Goal: Use online tool/utility: Utilize a website feature to perform a specific function

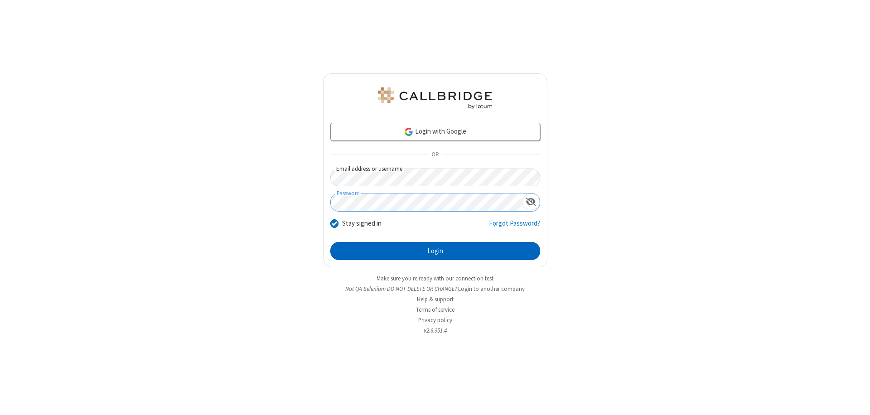
click at [435, 251] on button "Login" at bounding box center [435, 251] width 210 height 18
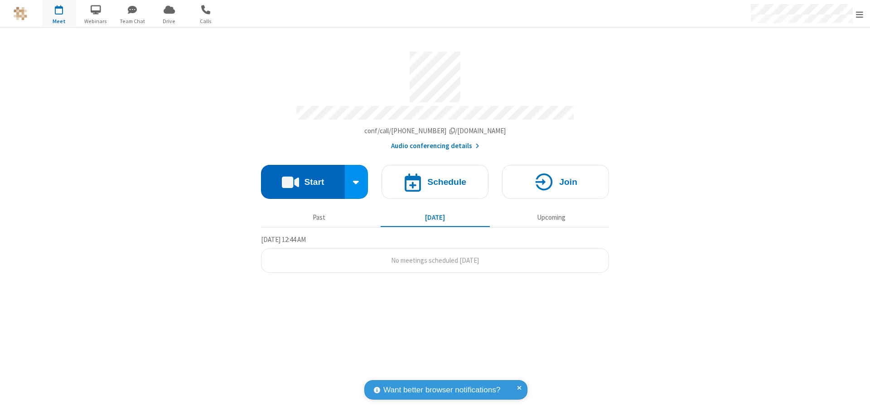
click at [303, 178] on button "Start" at bounding box center [303, 182] width 84 height 34
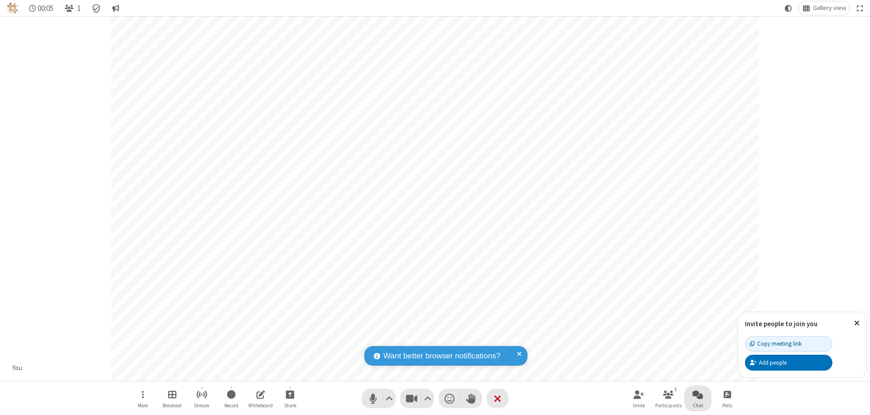
click at [698, 394] on span "Open chat" at bounding box center [698, 394] width 11 height 11
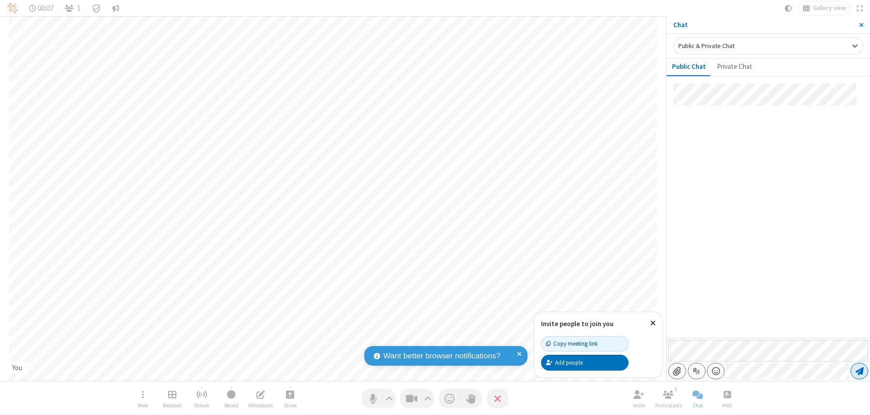
click at [859, 371] on span "Send message" at bounding box center [860, 371] width 8 height 9
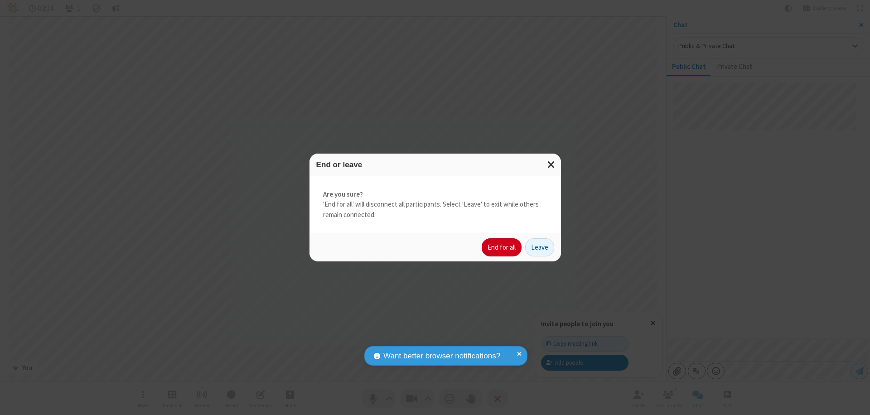
click at [502, 247] on button "End for all" at bounding box center [502, 247] width 40 height 18
